Goal: Task Accomplishment & Management: Complete application form

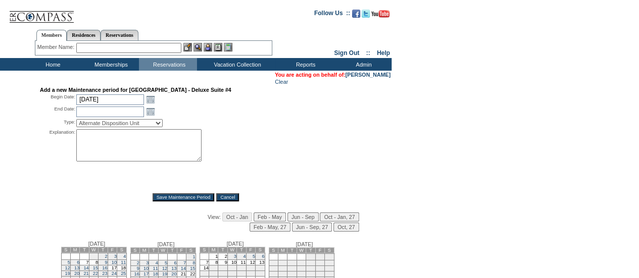
click at [82, 140] on textarea at bounding box center [138, 145] width 125 height 32
paste textarea "Strategic budgeting block. Reach out to AU with any questions - DH"
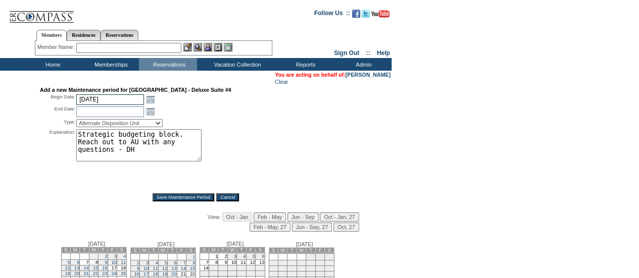
type textarea "Strategic budgeting block. Reach out to AU with any questions - DH"
click at [104, 95] on input "[DATE]" at bounding box center [110, 99] width 68 height 11
type input "11/30"
type input "[DATE]"
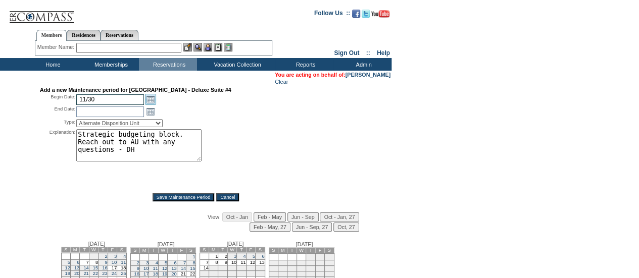
type input "[DATE]"
type input "12/3"
type input "[DATE]"
select select "PropMaintInventoryRelease"
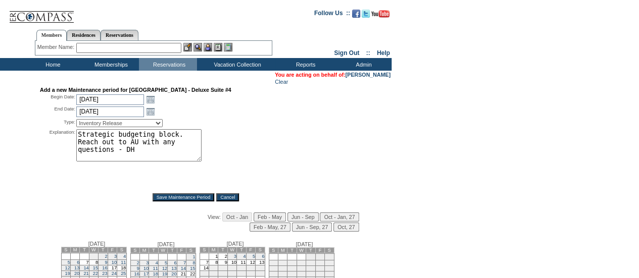
click at [171, 198] on input "Save Maintenance Period" at bounding box center [184, 198] width 62 height 8
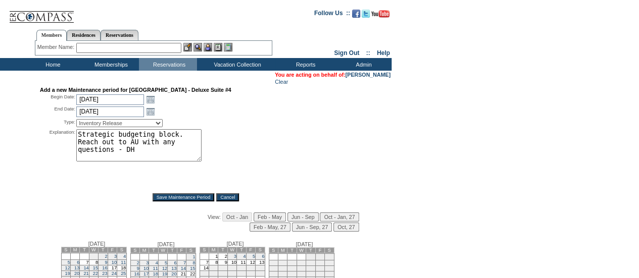
click at [171, 198] on input "Save Maintenance Period" at bounding box center [184, 198] width 62 height 8
click at [110, 100] on input "[DATE]" at bounding box center [110, 99] width 68 height 11
type input "[DATE]"
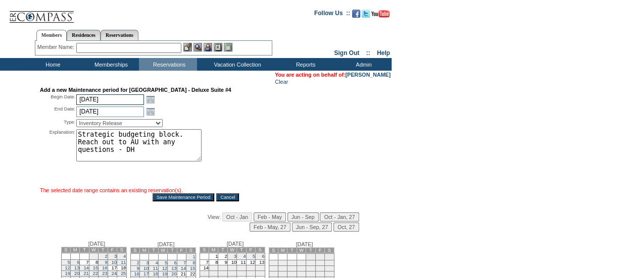
type input "[DATE]"
click at [110, 100] on input "[DATE]" at bounding box center [110, 99] width 68 height 11
type input "12/7"
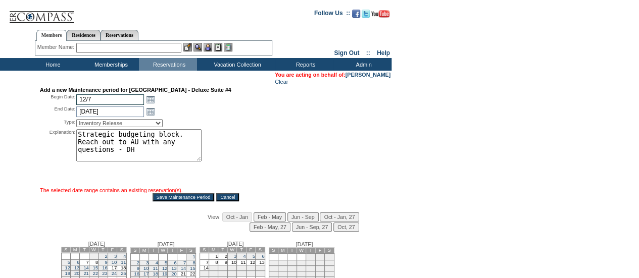
type input "[DATE]"
type input "12/15"
type input "[DATE]"
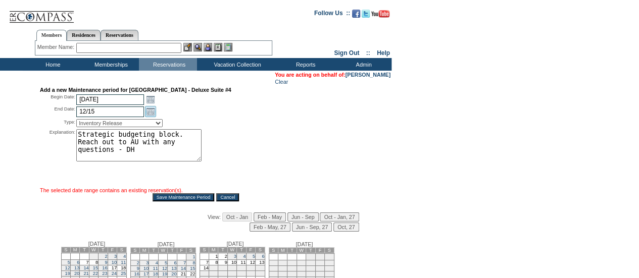
type input "[DATE]"
click at [162, 198] on input "Save Maintenance Period" at bounding box center [184, 198] width 62 height 8
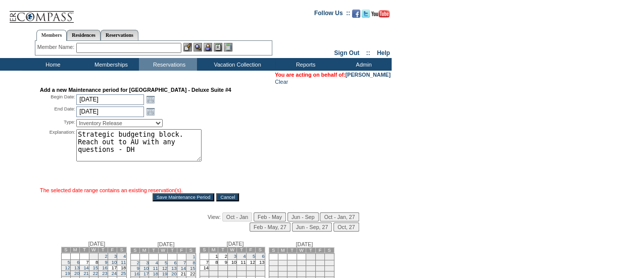
click at [163, 198] on input "Save Maintenance Period" at bounding box center [184, 198] width 62 height 8
click at [165, 198] on input "Save Maintenance Period" at bounding box center [184, 198] width 62 height 8
drag, startPoint x: 429, startPoint y: 133, endPoint x: 594, endPoint y: 130, distance: 164.7
click at [429, 133] on form "Follow Us ::" at bounding box center [318, 183] width 636 height 360
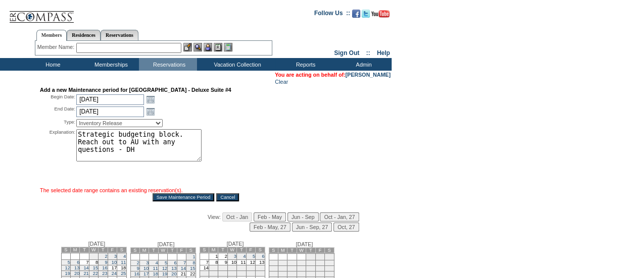
drag, startPoint x: 351, startPoint y: 129, endPoint x: 190, endPoint y: 169, distance: 165.5
click at [351, 128] on div "Type: Alternate Disposition Unit Business Hold Disposition Exclusive Alliance P…" at bounding box center [196, 123] width 312 height 10
click at [140, 150] on textarea "Strategic budgeting block. Reach out to AU with any questions - DH" at bounding box center [138, 145] width 125 height 32
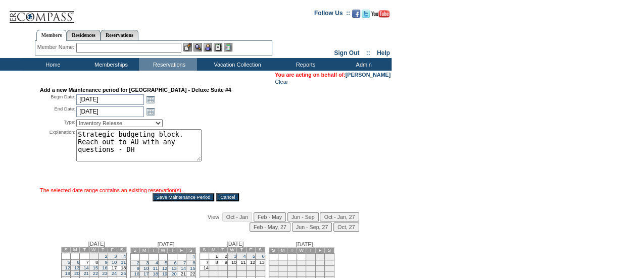
click at [140, 150] on textarea "Strategic budgeting block. Reach out to AU with any questions - DH" at bounding box center [138, 145] width 125 height 32
click at [310, 139] on div "Explanation: Strategic budgeting block. Reach out to AU with any questions - DH…" at bounding box center [196, 157] width 312 height 57
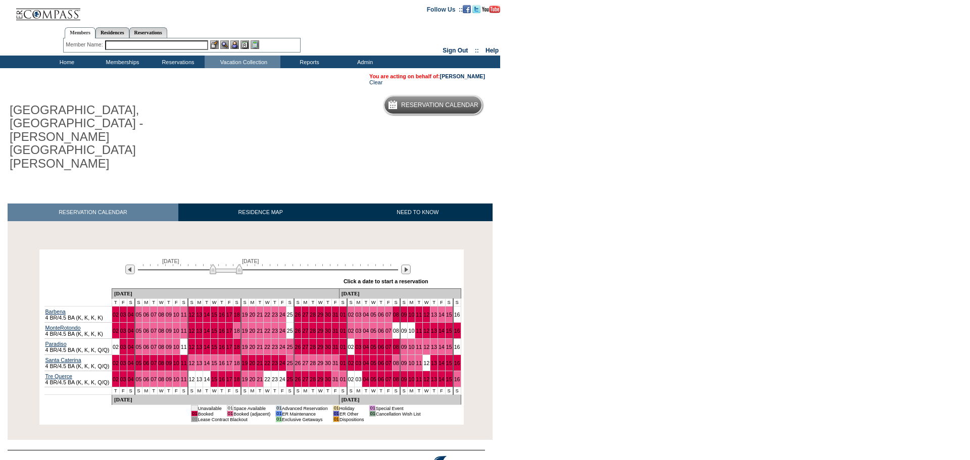
click at [221, 264] on img at bounding box center [226, 269] width 33 height 10
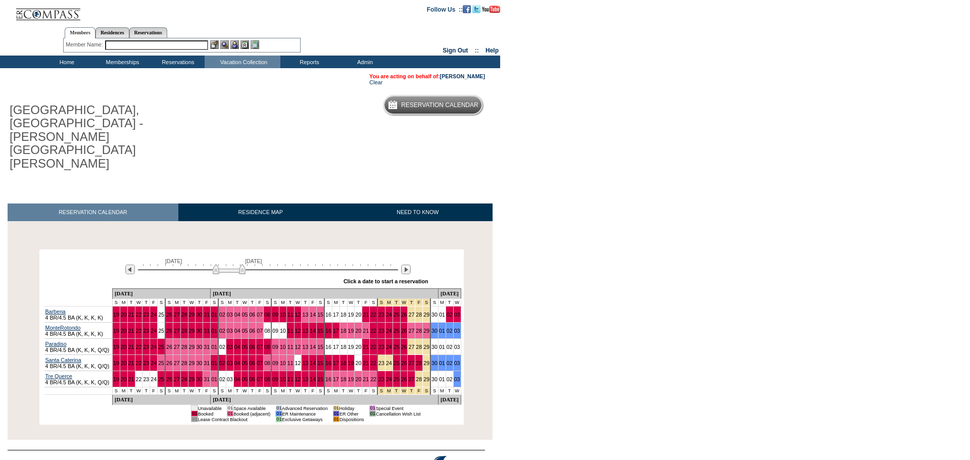
click at [225, 264] on img at bounding box center [229, 269] width 33 height 10
